Goal: Answer question/provide support

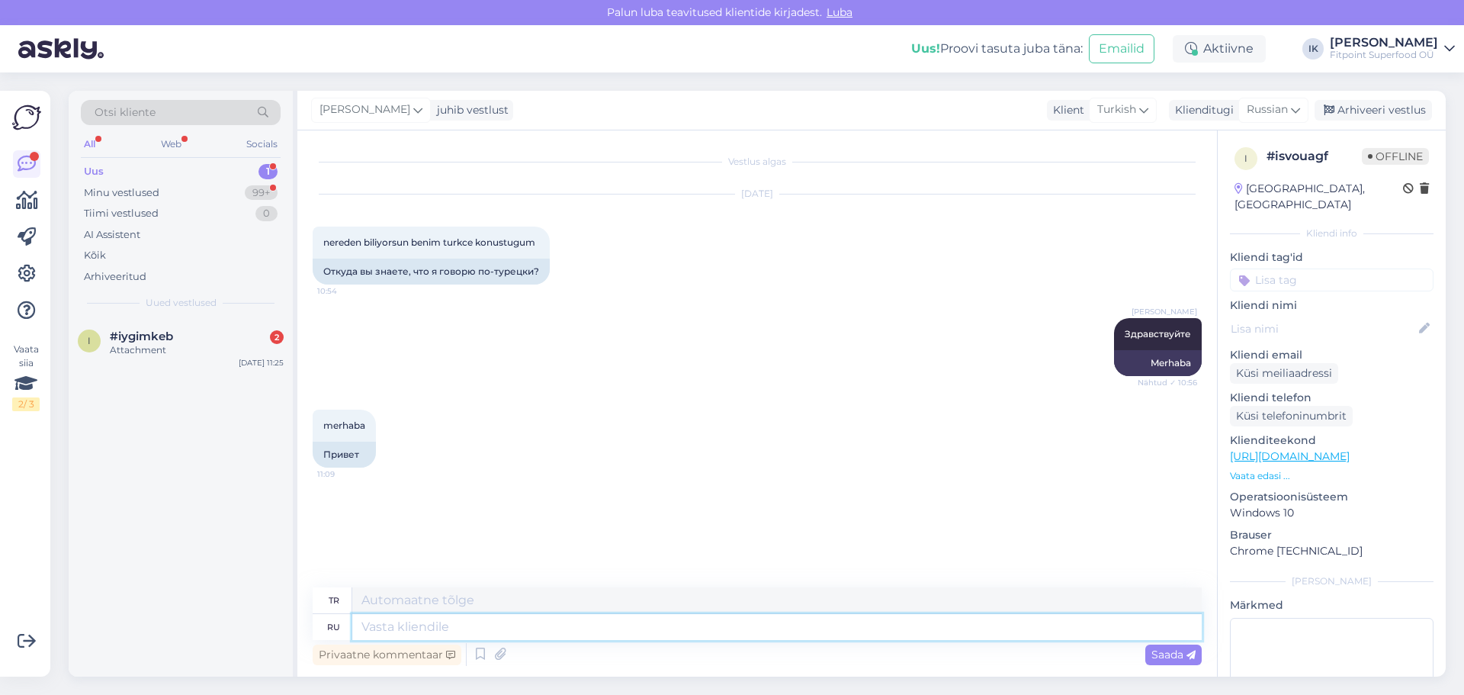
click at [402, 623] on textarea at bounding box center [777, 627] width 850 height 26
type textarea "Y"
click at [478, 628] on textarea "Не понимаю ваше вопроса?" at bounding box center [777, 627] width 850 height 26
type textarea "Не понимаю вашего вопроса?"
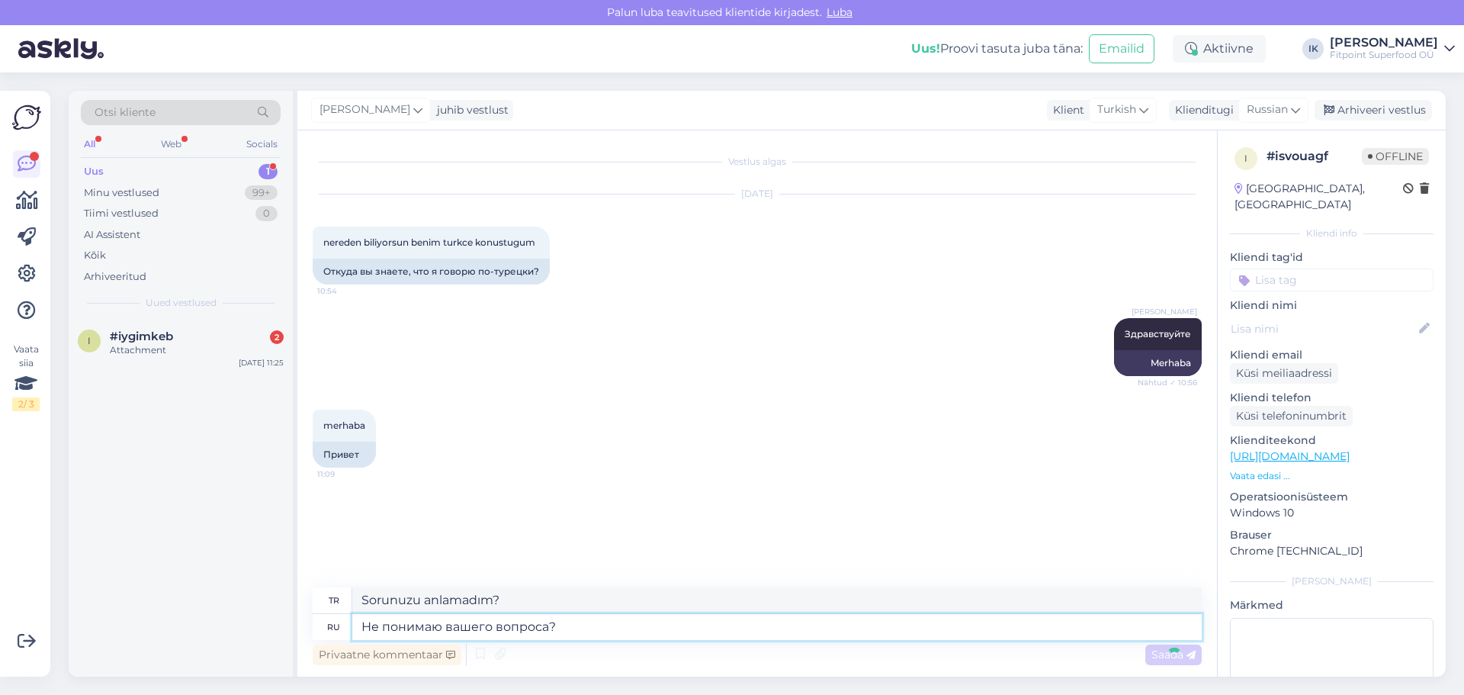
scroll to position [2, 0]
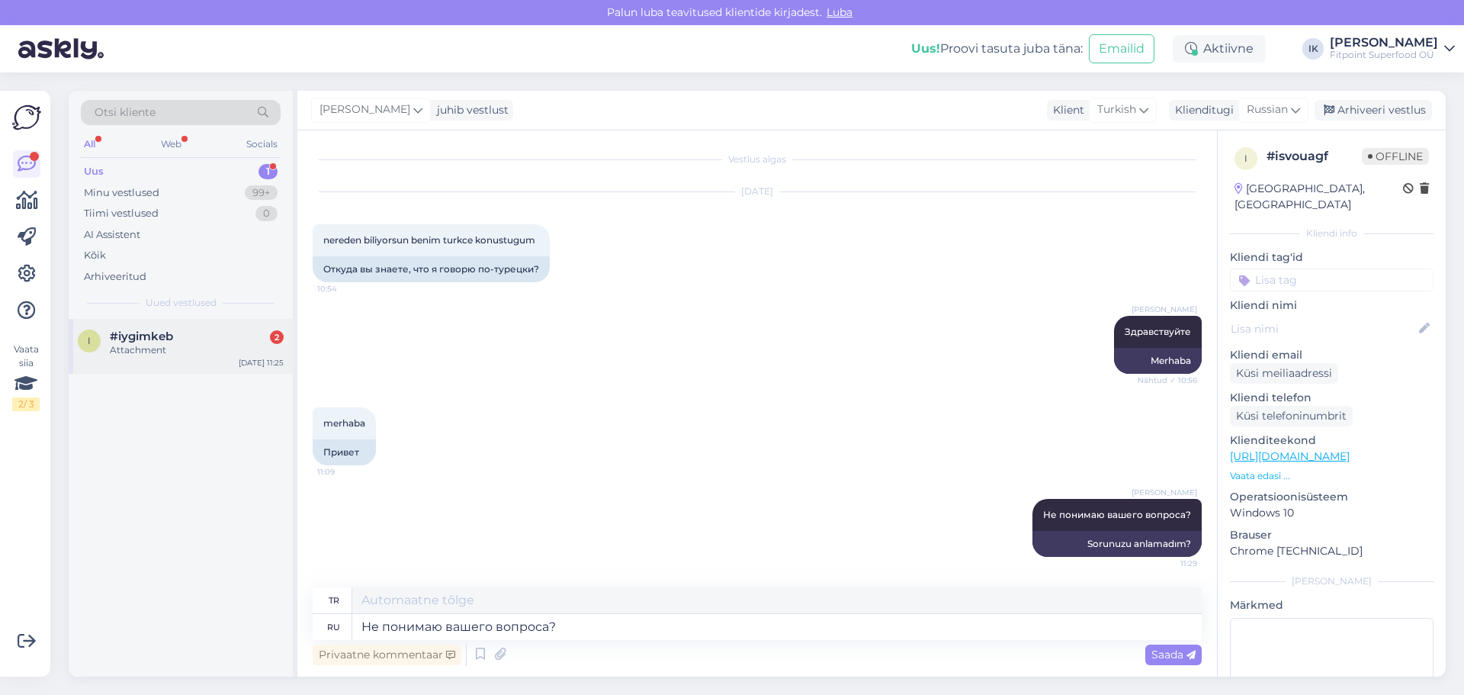
click at [159, 342] on span "#iygimkeb" at bounding box center [141, 337] width 63 height 14
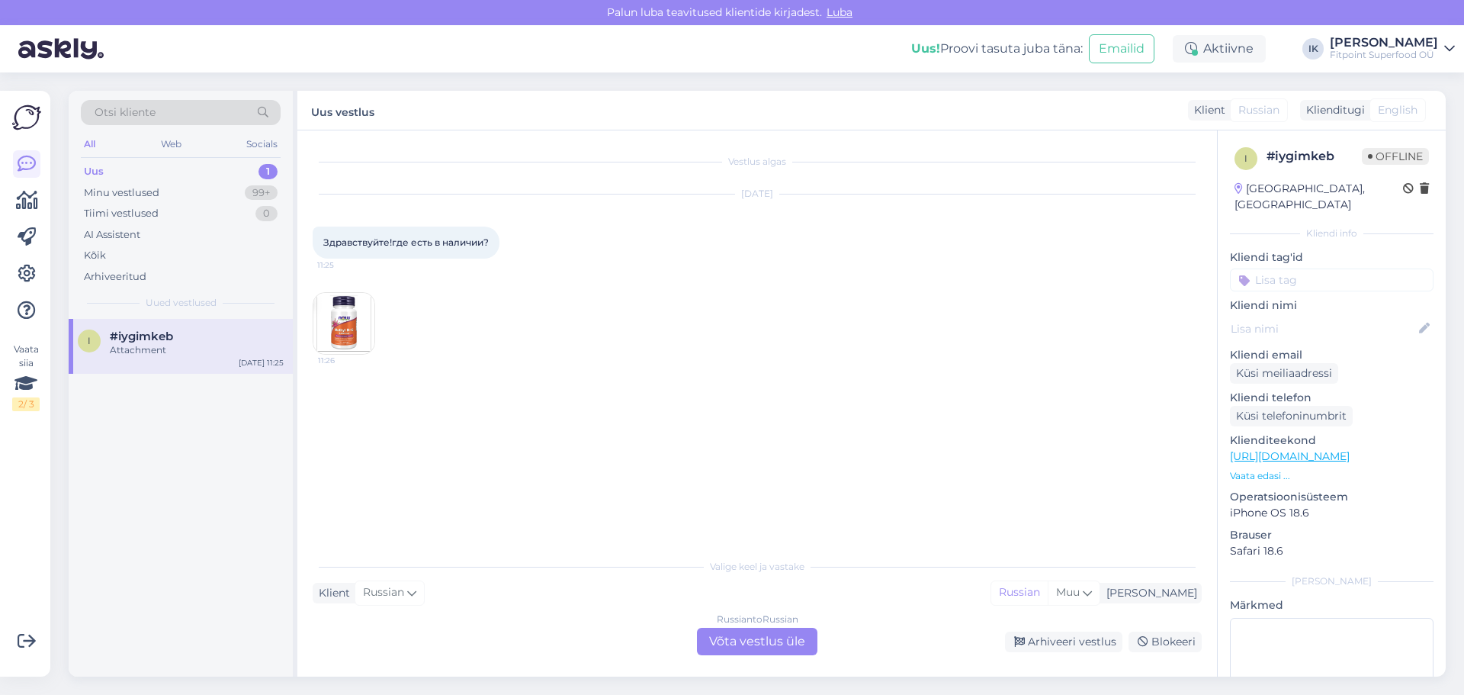
click at [353, 320] on img at bounding box center [343, 323] width 61 height 61
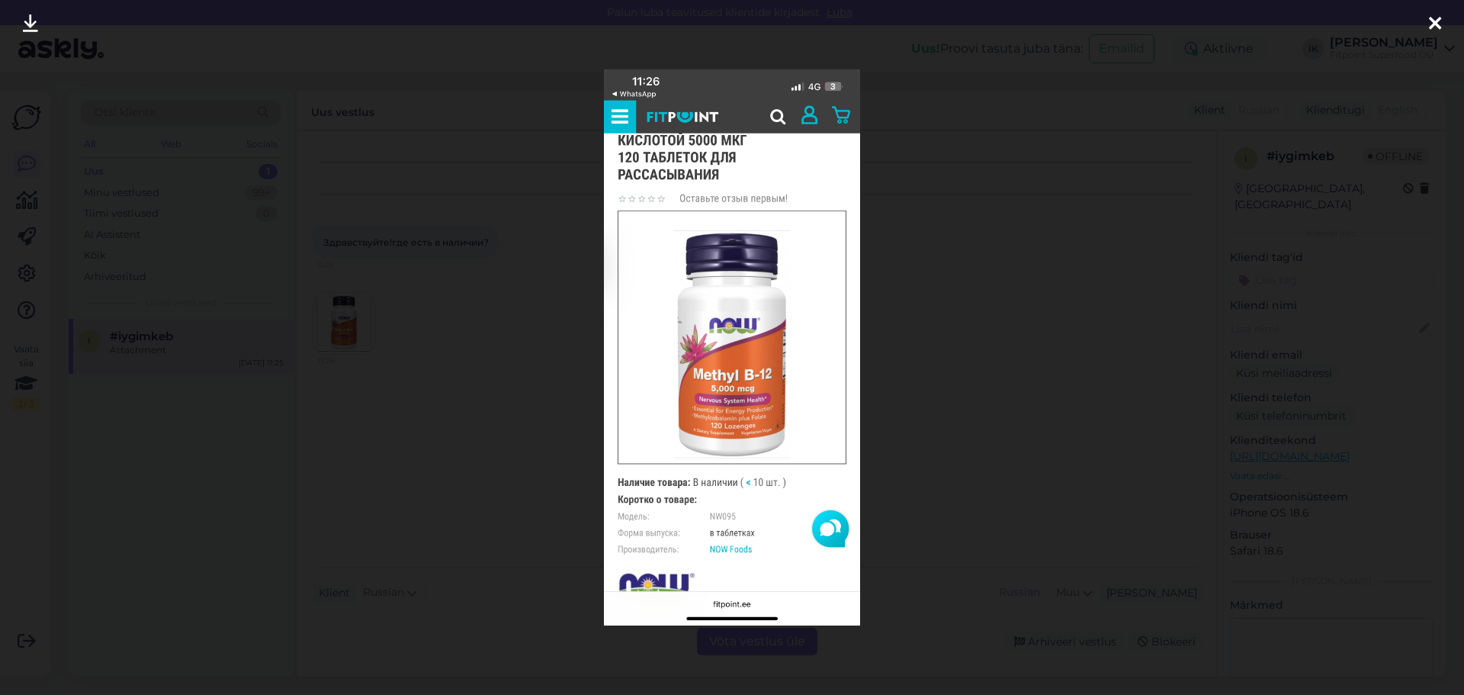
click at [459, 478] on div at bounding box center [732, 347] width 1464 height 695
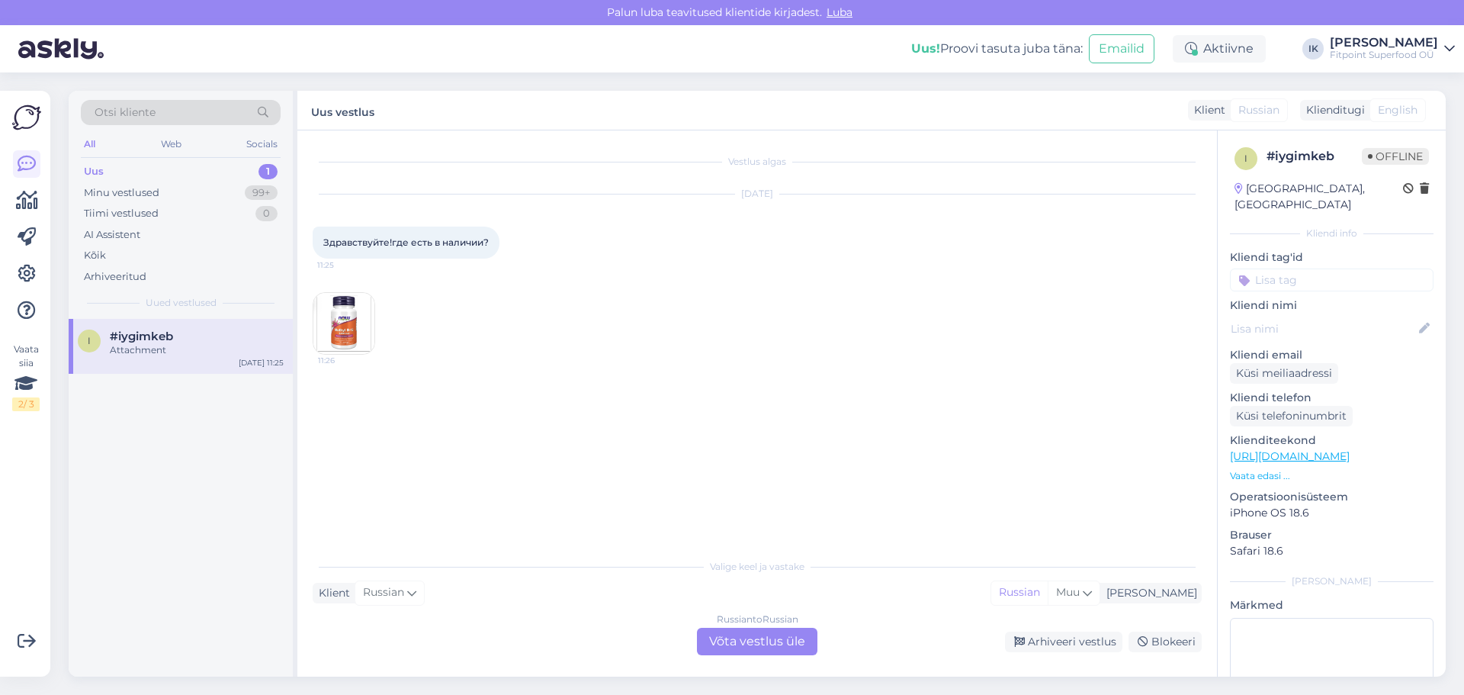
click at [789, 651] on div "Russian to Russian Võta vestlus üle" at bounding box center [757, 641] width 121 height 27
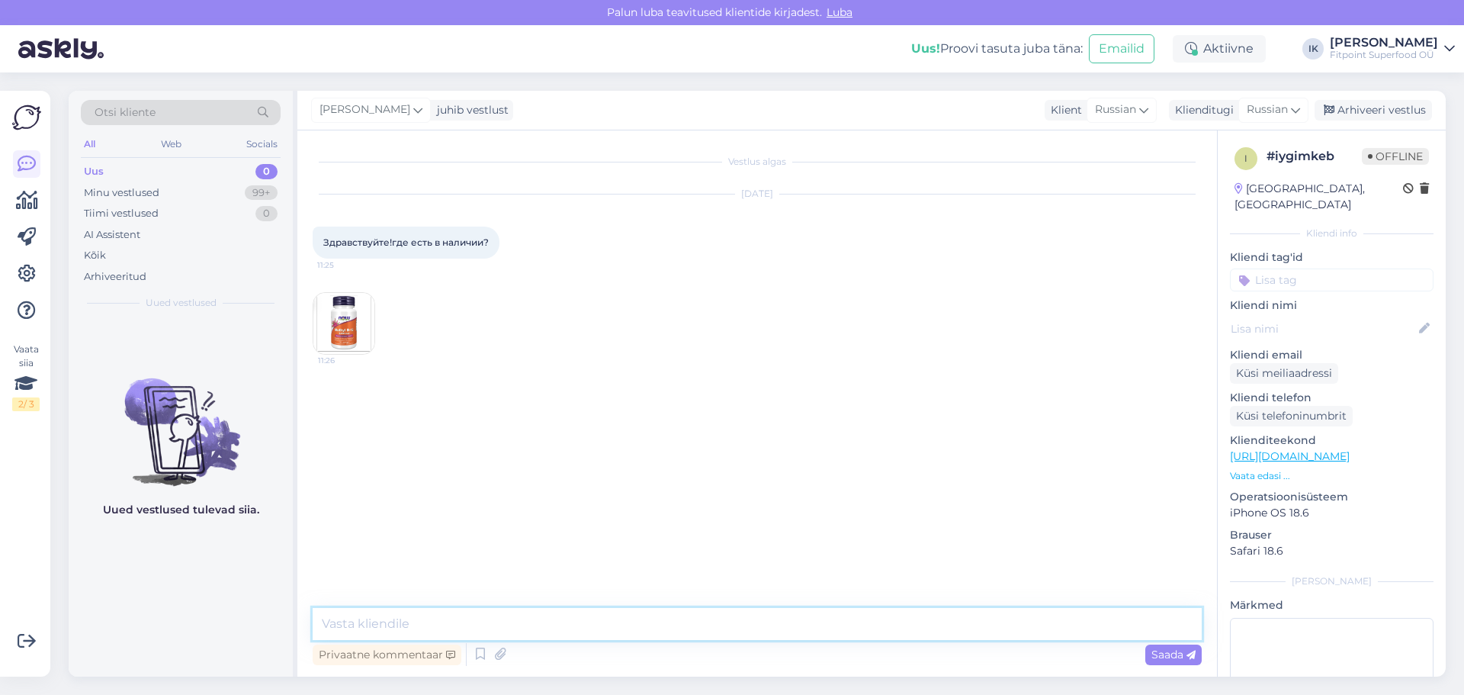
click at [601, 628] on textarea at bounding box center [757, 624] width 889 height 32
type textarea "P"
type textarea "Здравствуйте,в наличие в ярве кескусе 2шт"
